Goal: Find specific page/section: Find specific page/section

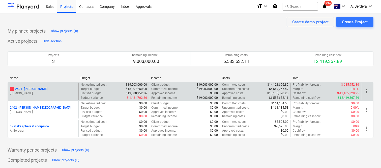
click at [68, 94] on p "[PERSON_NAME]" at bounding box center [43, 93] width 67 height 4
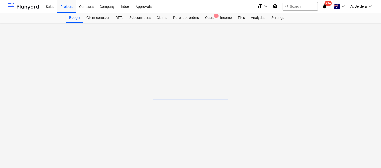
click at [68, 94] on main at bounding box center [190, 95] width 381 height 145
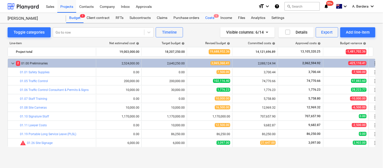
click at [209, 16] on div "Costs 1" at bounding box center [209, 18] width 15 height 10
